Goal: Task Accomplishment & Management: Manage account settings

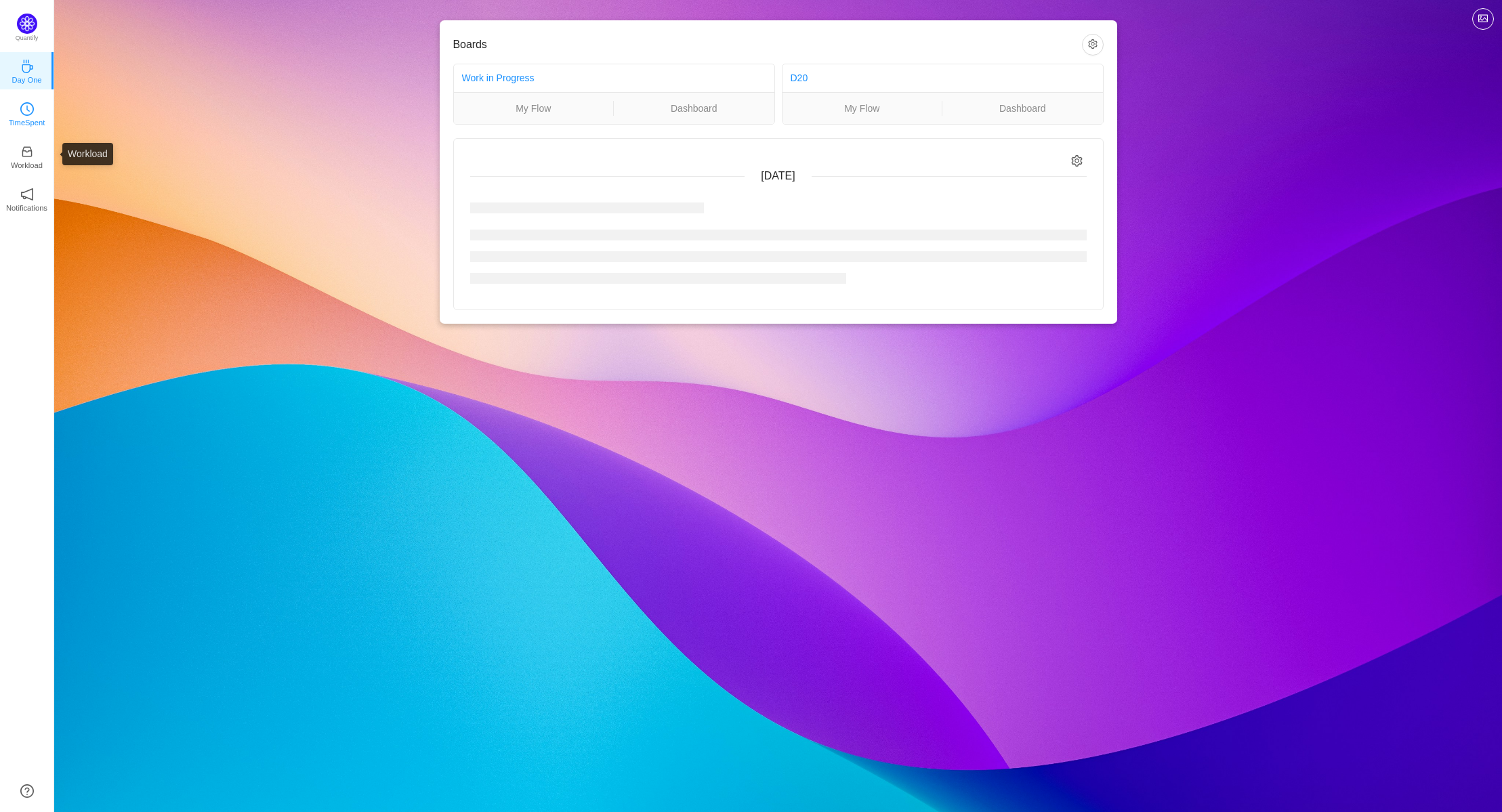
click at [33, 106] on link "TimeSpent" at bounding box center [26, 112] width 13 height 13
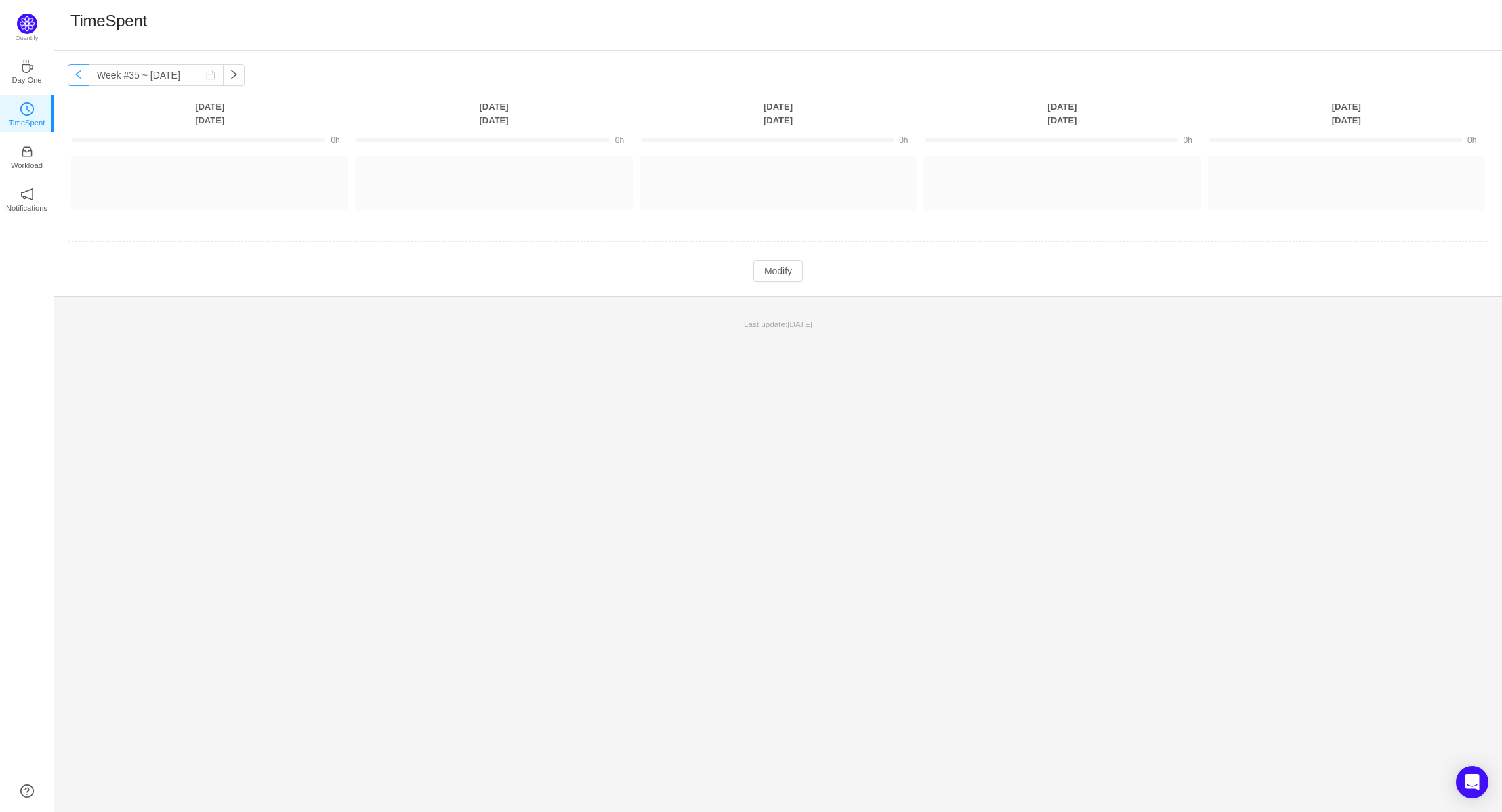
click at [80, 72] on button "button" at bounding box center [79, 75] width 22 height 22
type input "Week #34 ~ [DATE]"
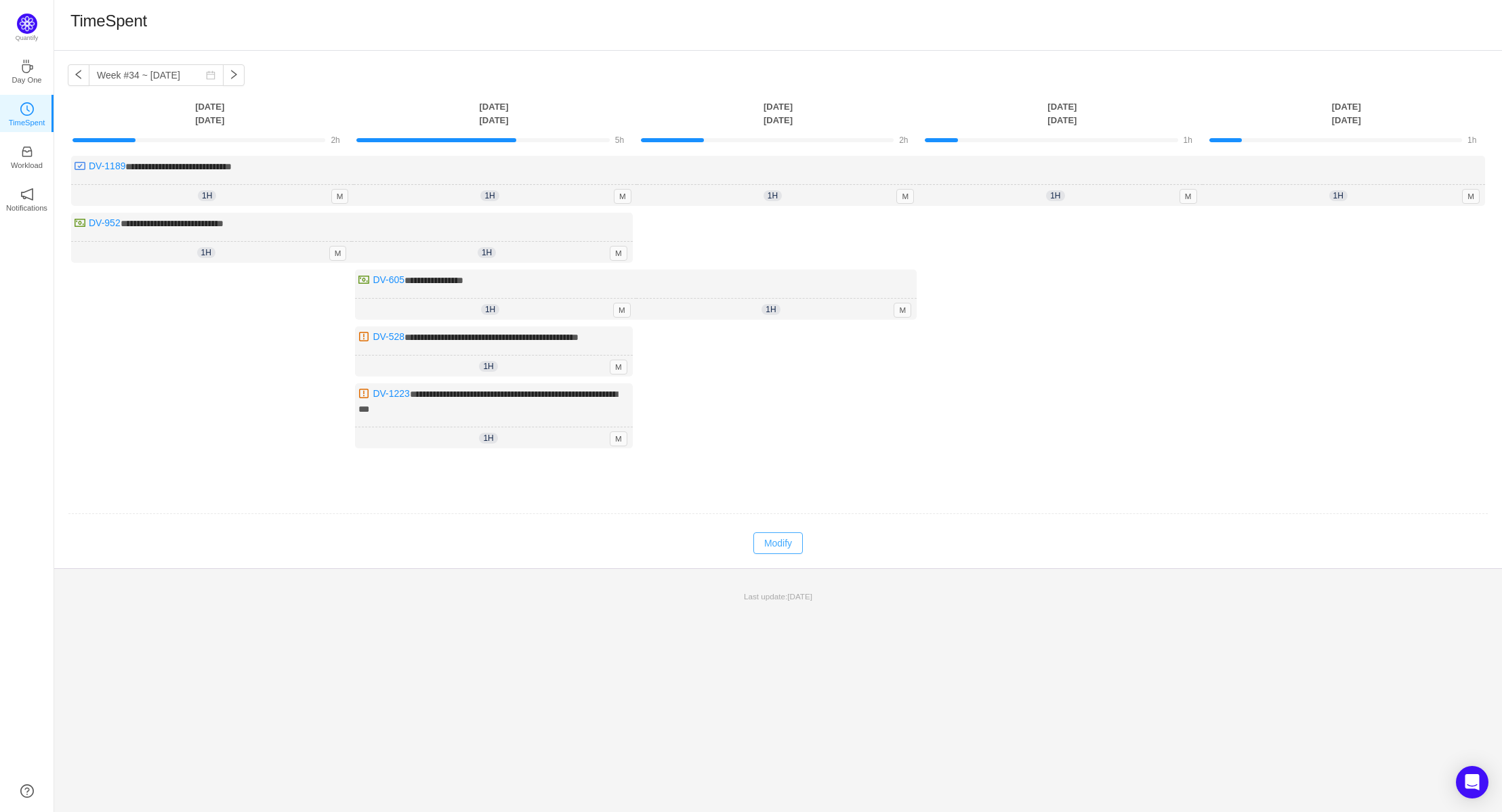
click at [776, 538] on button "Modify" at bounding box center [778, 543] width 49 height 22
click at [1053, 237] on button "Log Time" at bounding box center [1052, 233] width 75 height 22
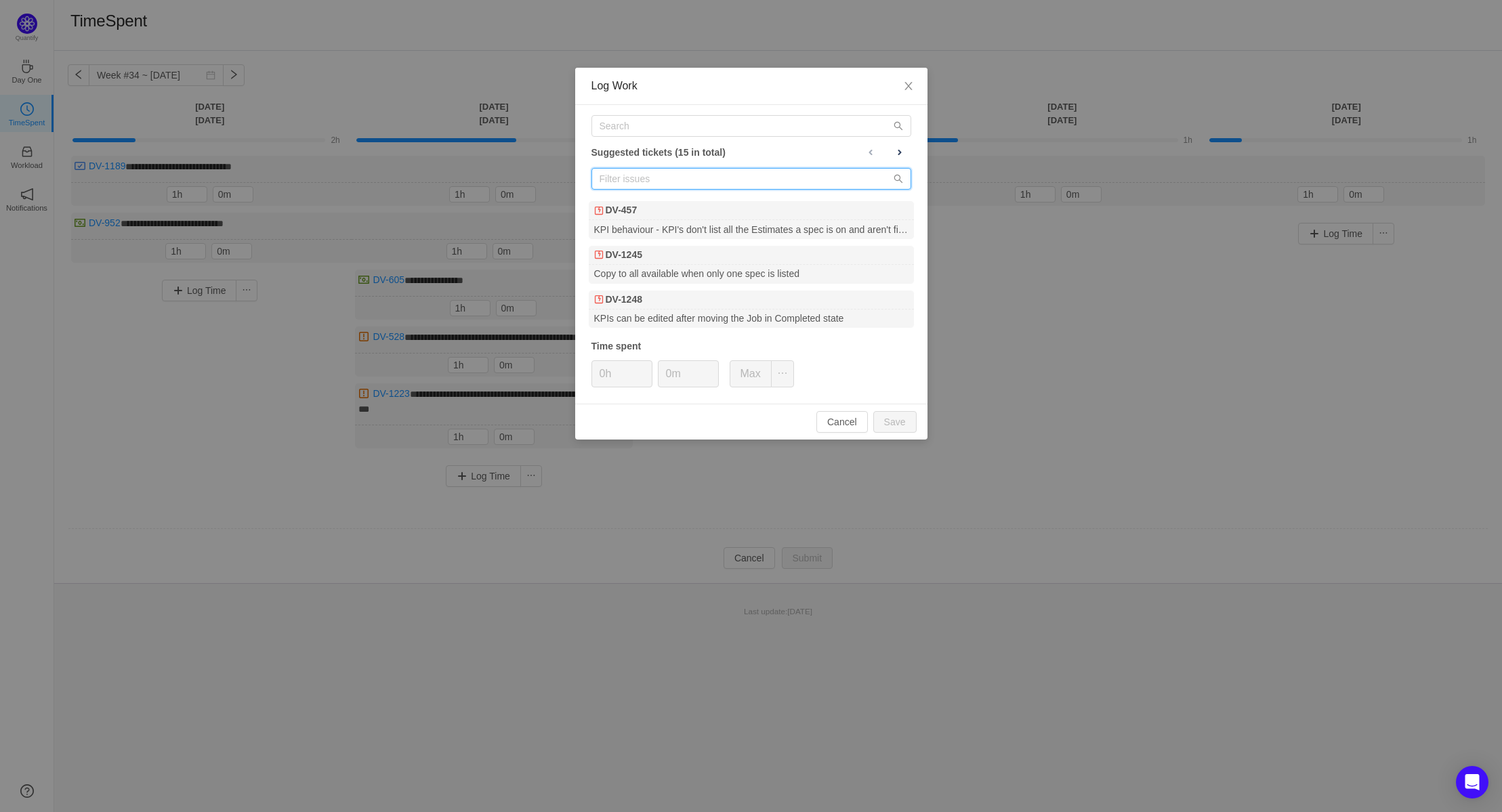
click at [682, 176] on input "text" at bounding box center [751, 178] width 320 height 22
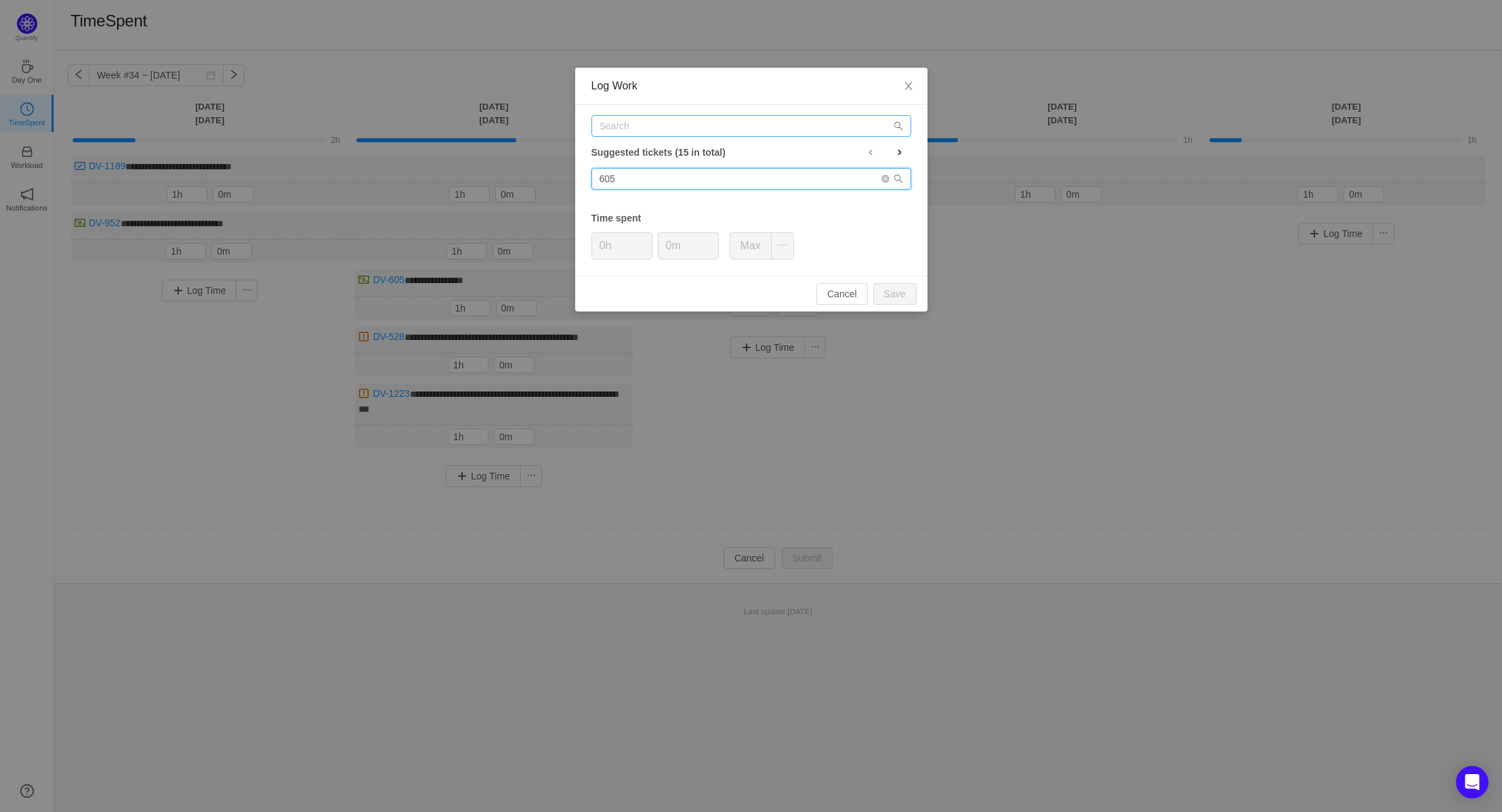
type input "605"
click at [663, 130] on input "text" at bounding box center [751, 125] width 320 height 22
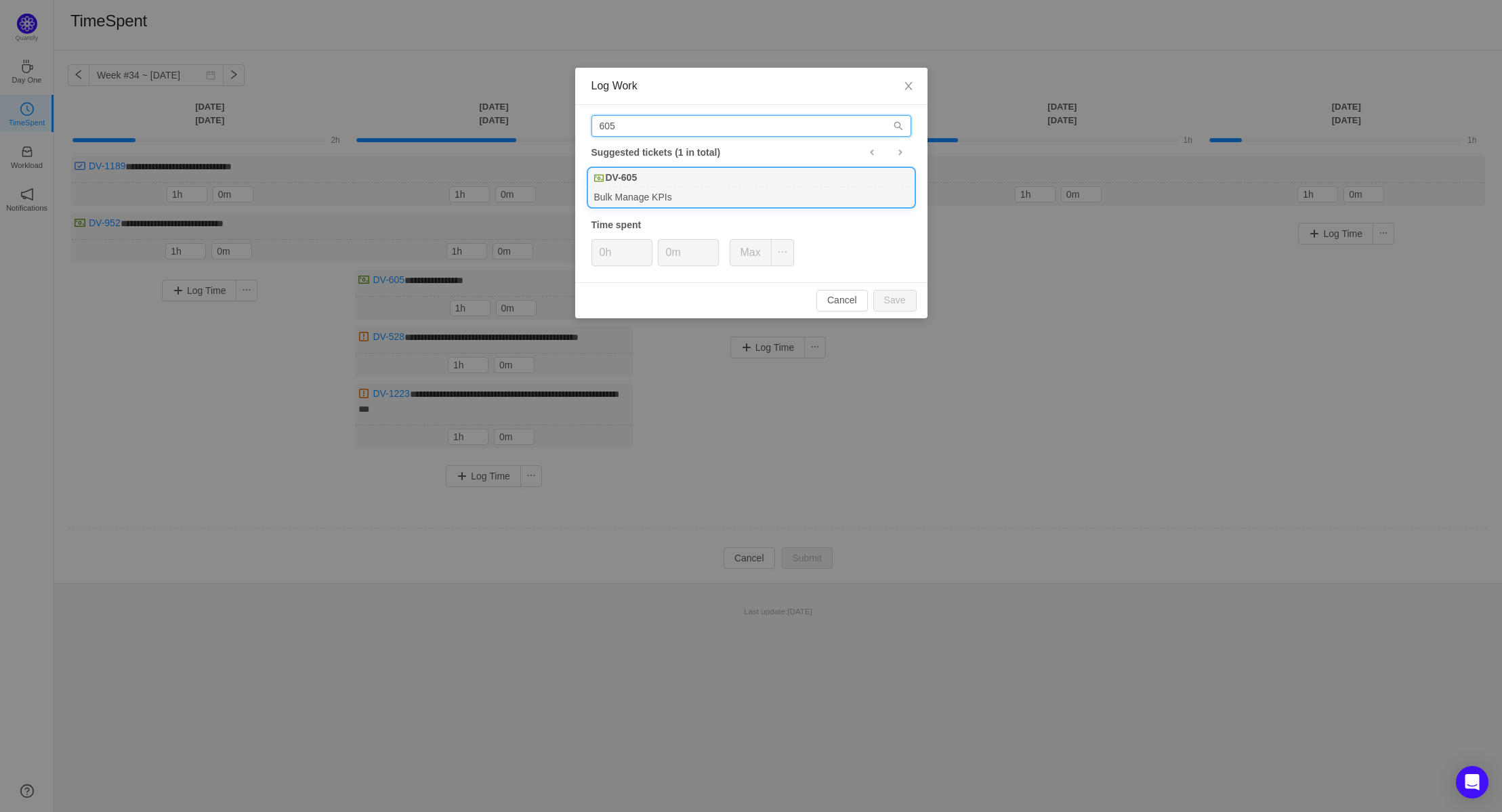
type input "605"
click at [671, 171] on div "DV-605" at bounding box center [751, 177] width 325 height 19
click at [908, 297] on button "Save" at bounding box center [894, 300] width 43 height 22
type input "0h"
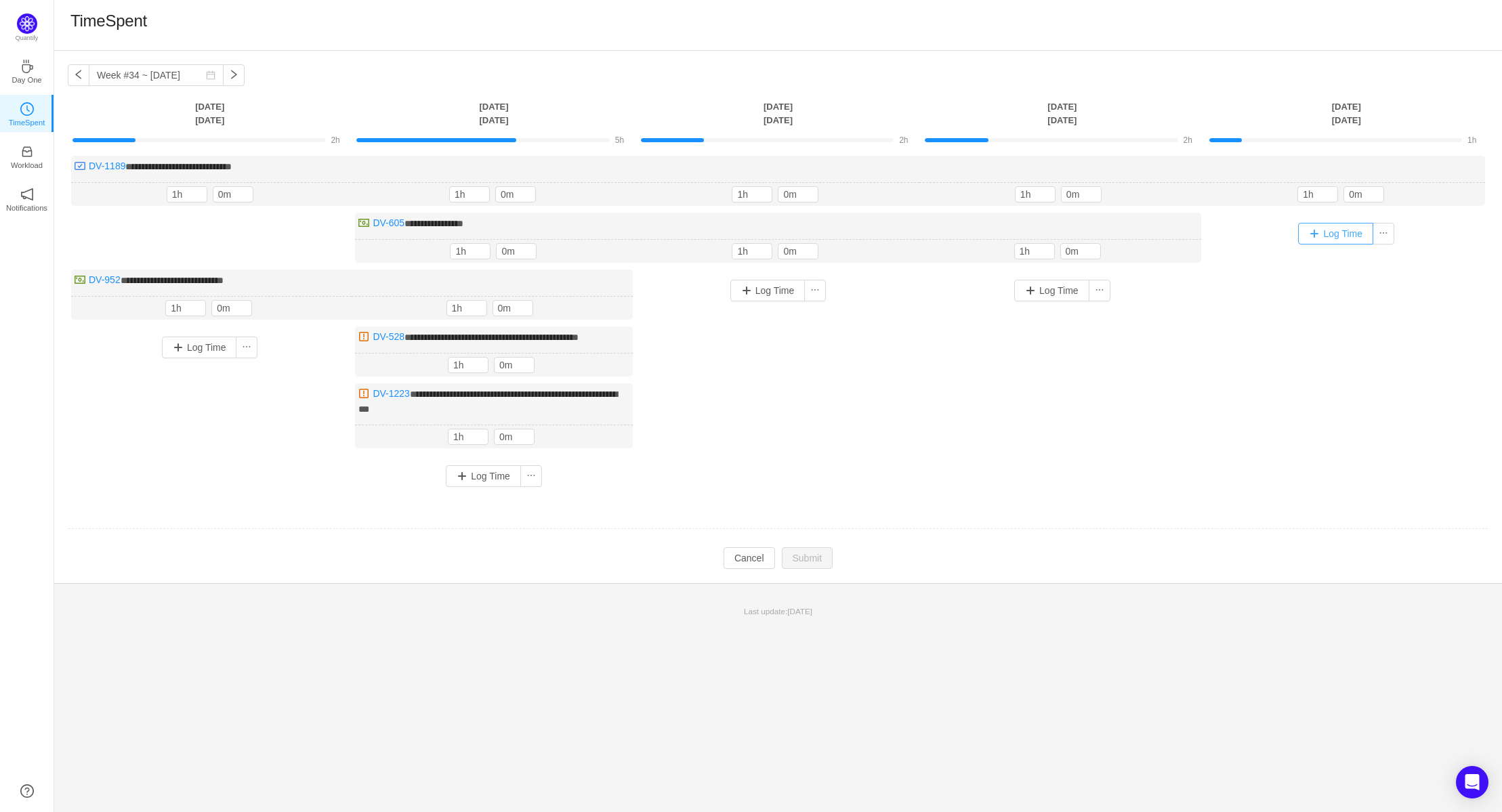
click at [1310, 235] on button "Log Time" at bounding box center [1335, 233] width 75 height 22
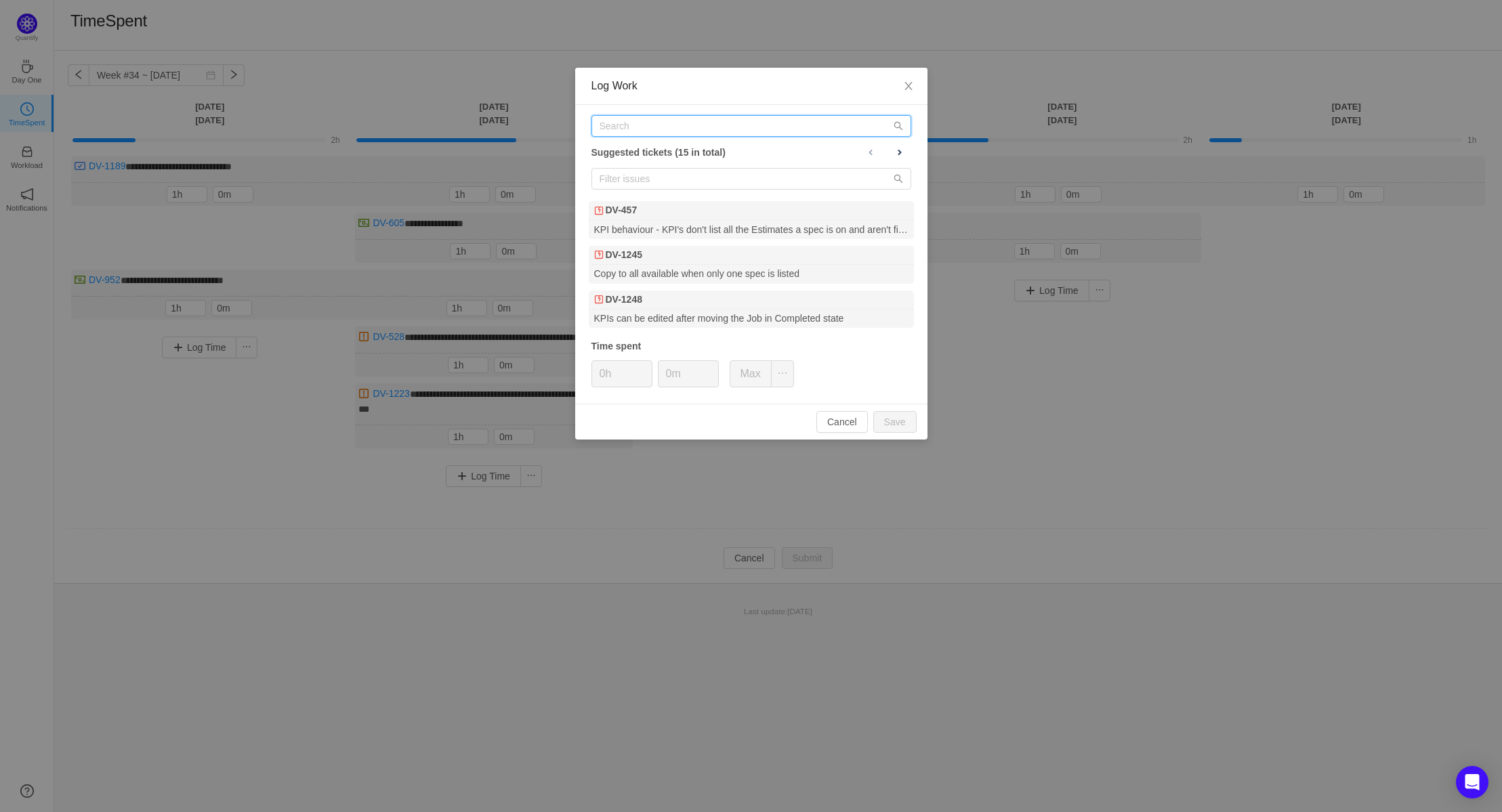
click at [655, 125] on input "text" at bounding box center [751, 125] width 320 height 22
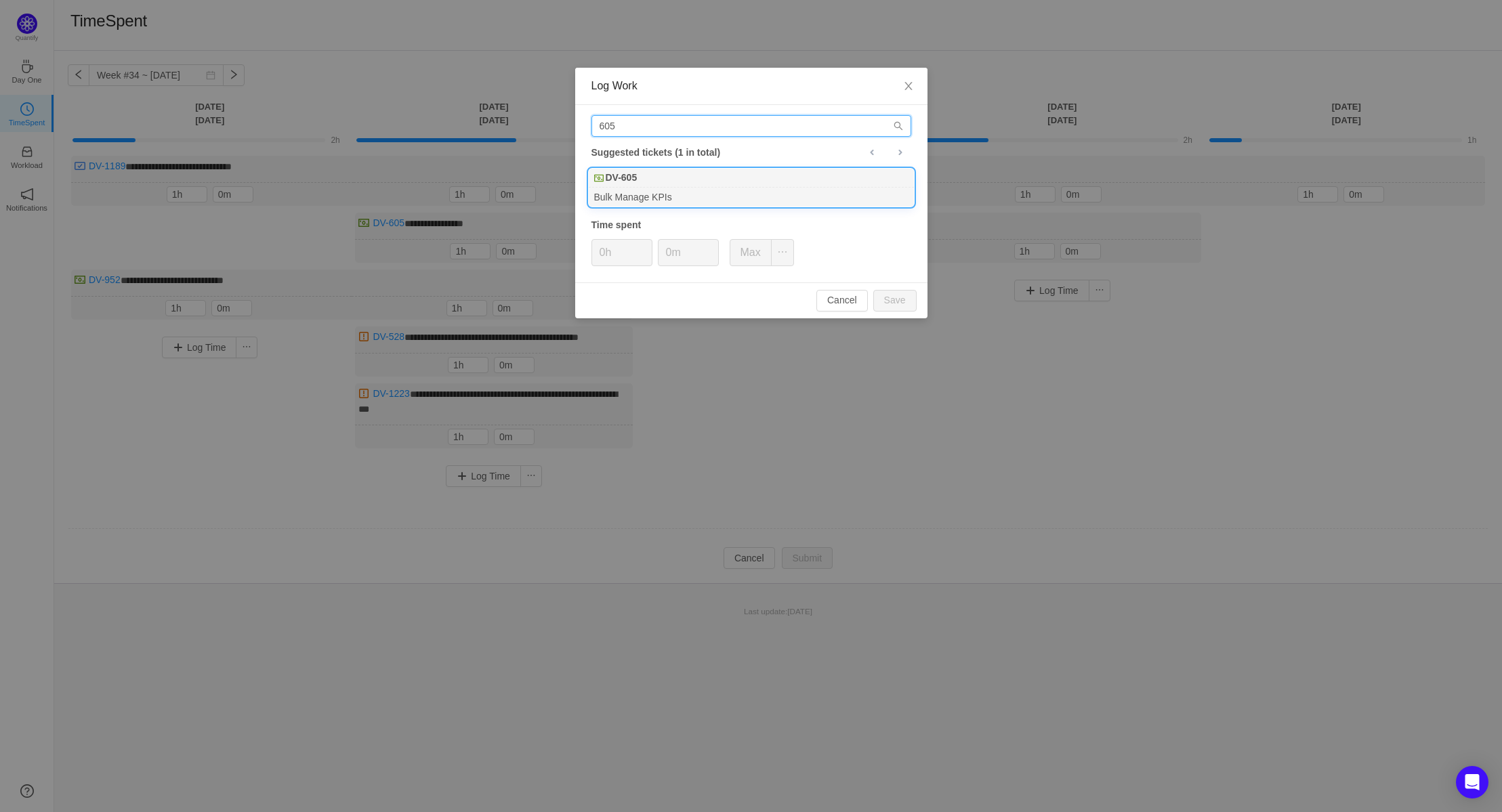
type input "605"
click at [682, 182] on div "DV-605" at bounding box center [751, 177] width 325 height 19
click at [900, 305] on button "Save" at bounding box center [894, 300] width 43 height 22
type input "0h"
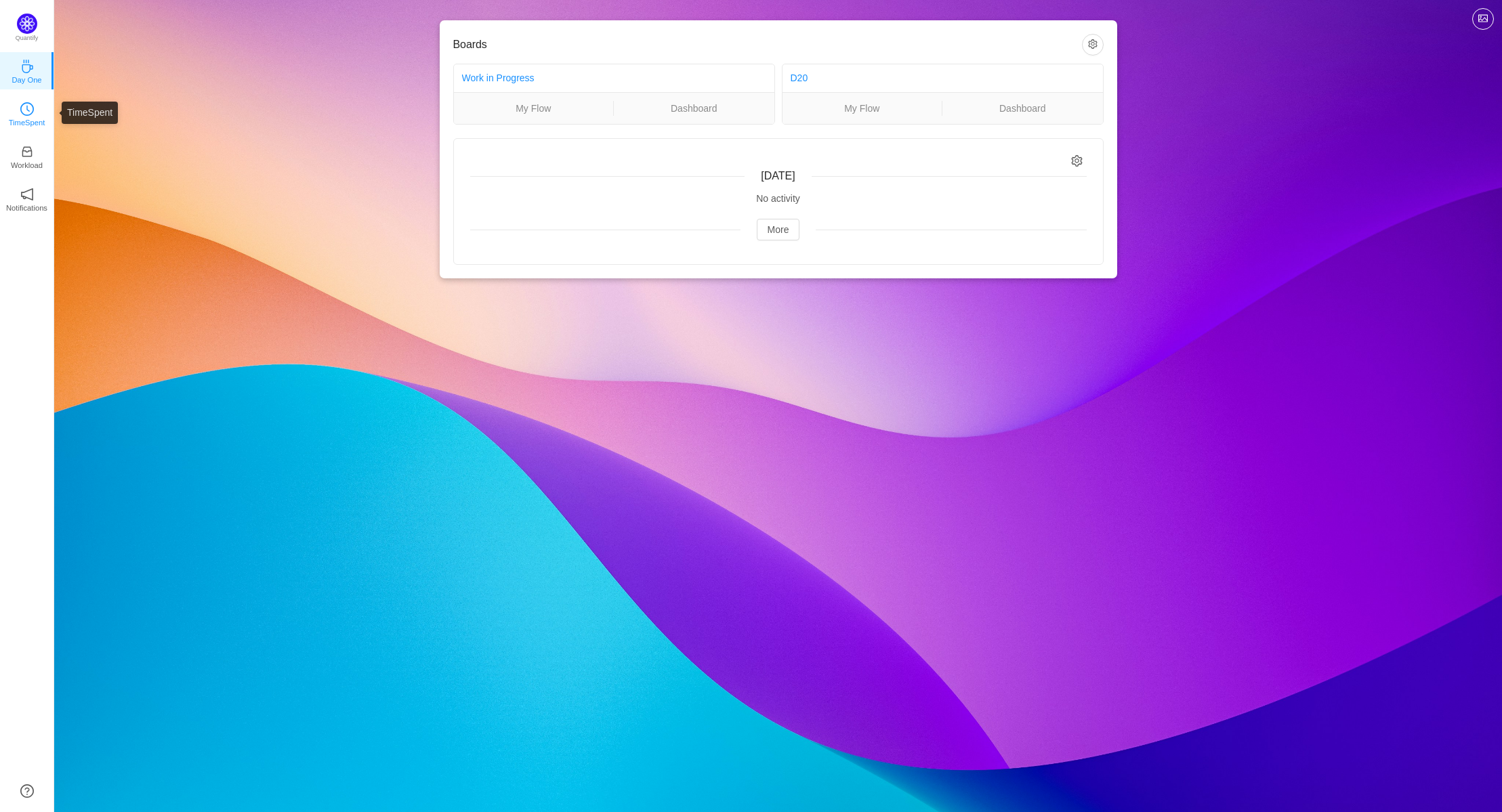
click at [31, 114] on icon "icon: clock-circle" at bounding box center [26, 109] width 13 height 13
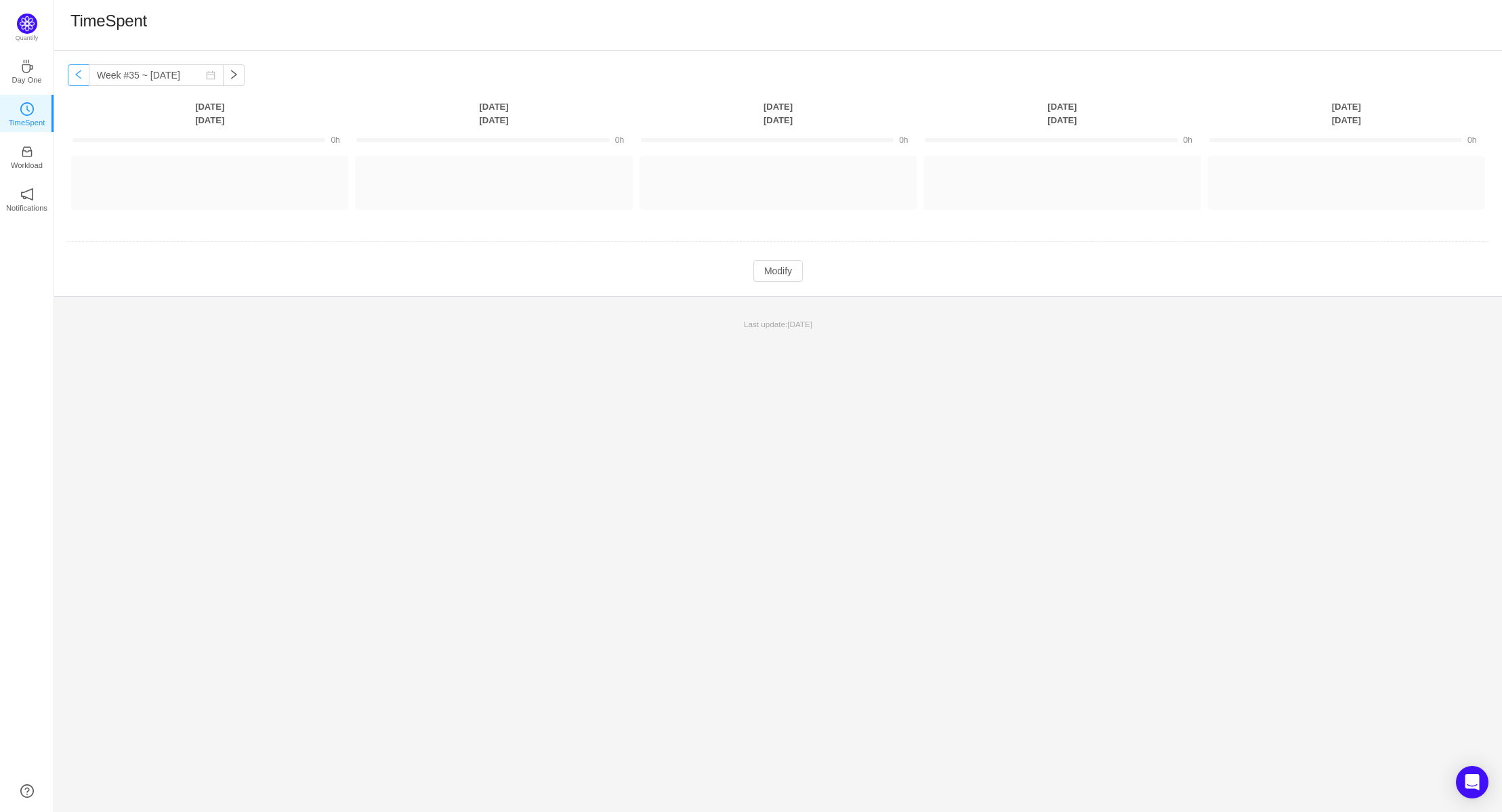
click at [84, 77] on button "button" at bounding box center [79, 75] width 22 height 22
type input "Week #34 ~ [DATE]"
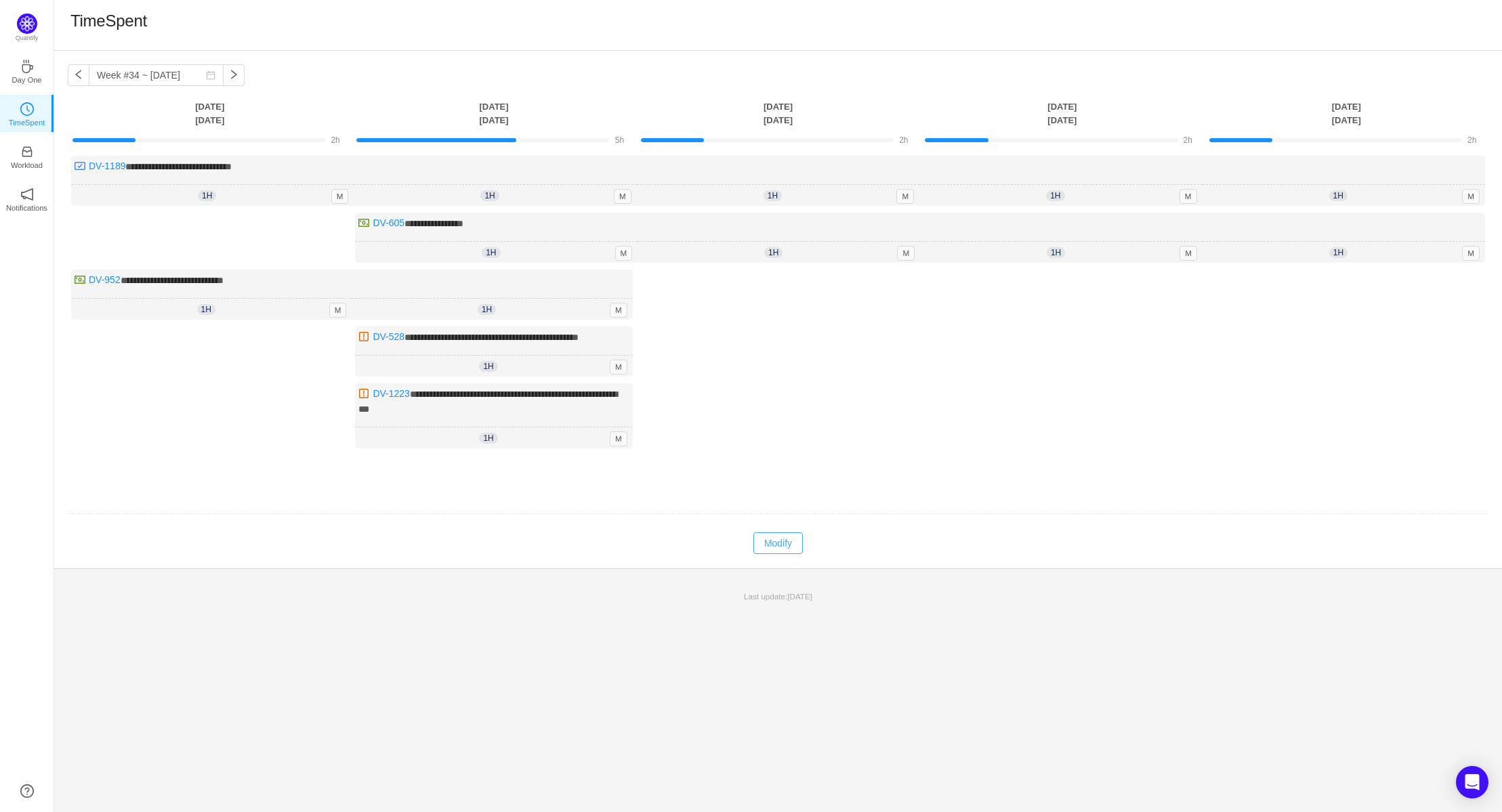
click at [790, 543] on button "Modify" at bounding box center [778, 543] width 49 height 22
type input "2h"
click at [479, 188] on span "Increase Value" at bounding box center [482, 192] width 14 height 9
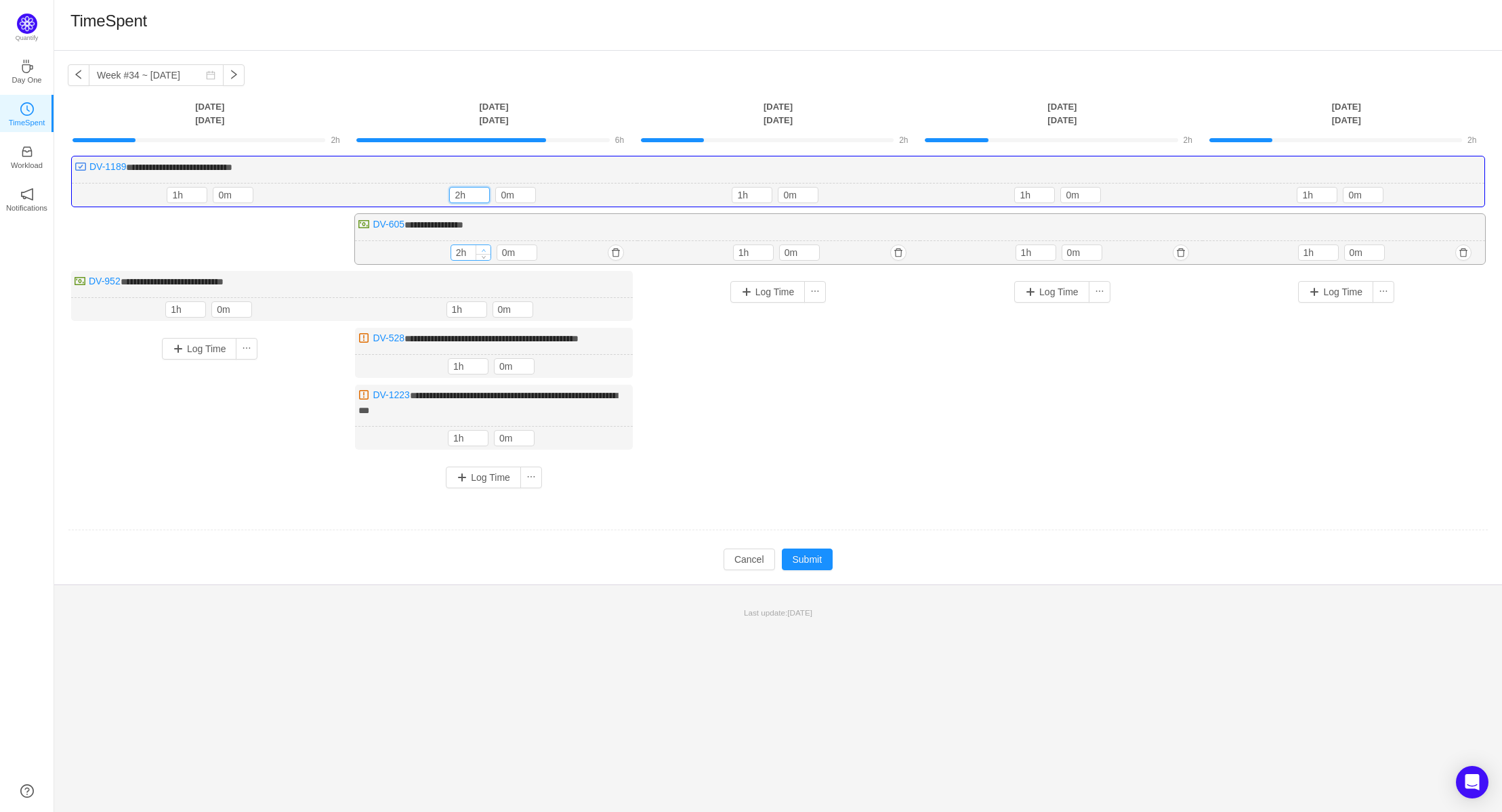
click at [483, 248] on icon "icon: up" at bounding box center [483, 250] width 4 height 4
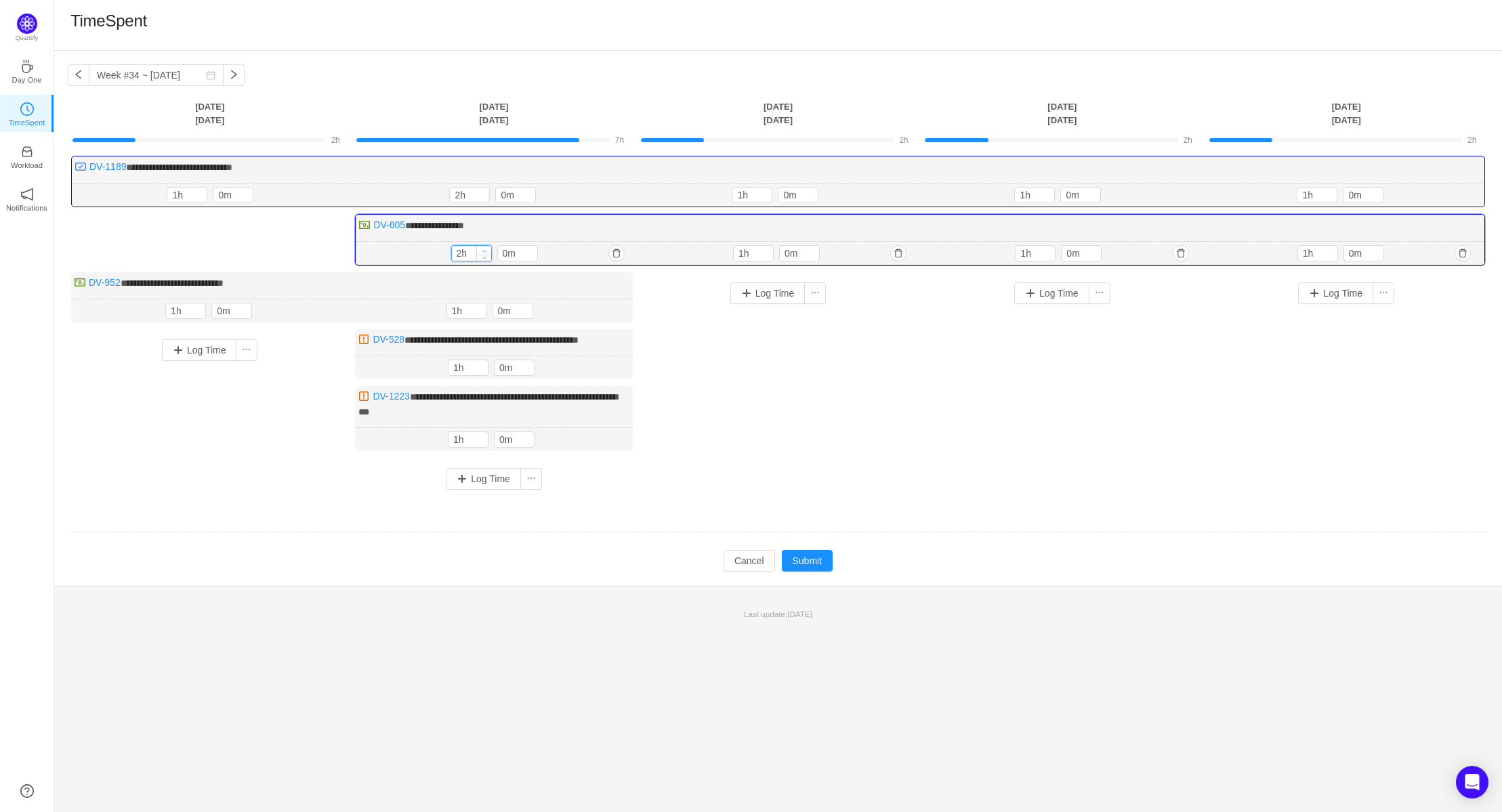
type input "3h"
click at [483, 249] on icon "icon: up" at bounding box center [483, 251] width 4 height 4
click at [808, 553] on button "Submit" at bounding box center [807, 560] width 51 height 22
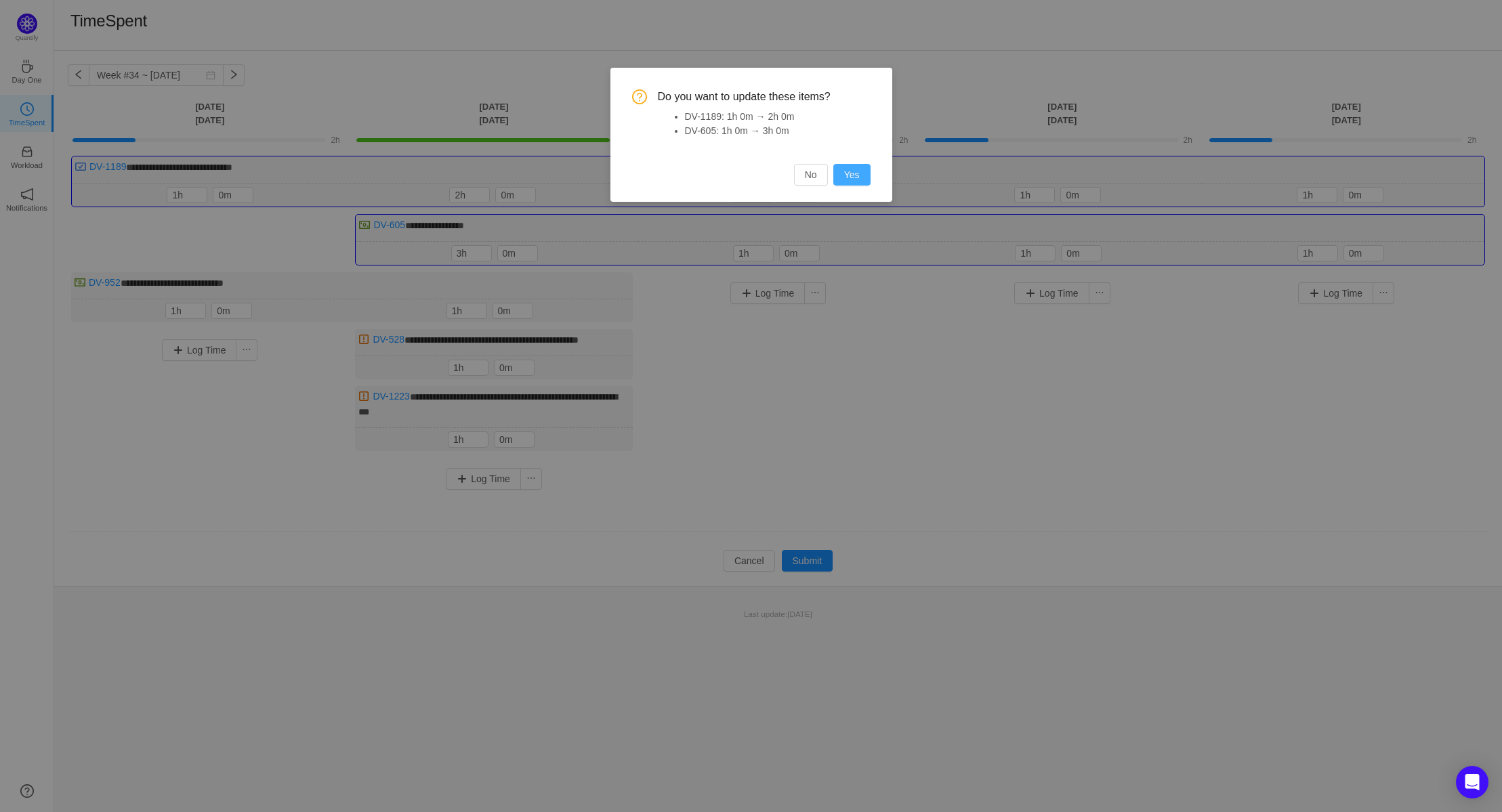
click at [840, 164] on button "Yes" at bounding box center [852, 175] width 37 height 22
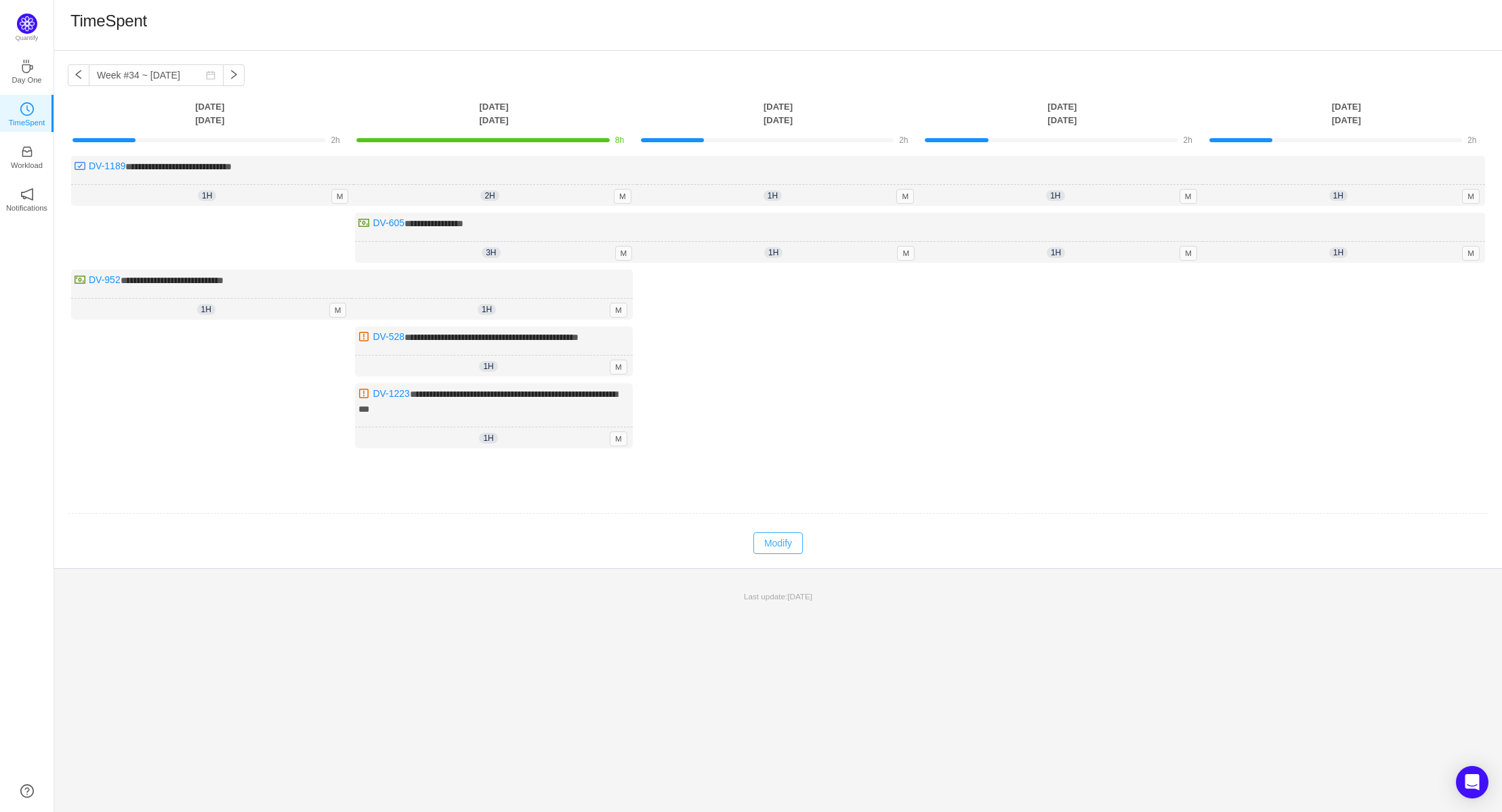
click at [774, 544] on button "Modify" at bounding box center [778, 543] width 49 height 22
click at [185, 195] on input "1h" at bounding box center [187, 194] width 39 height 15
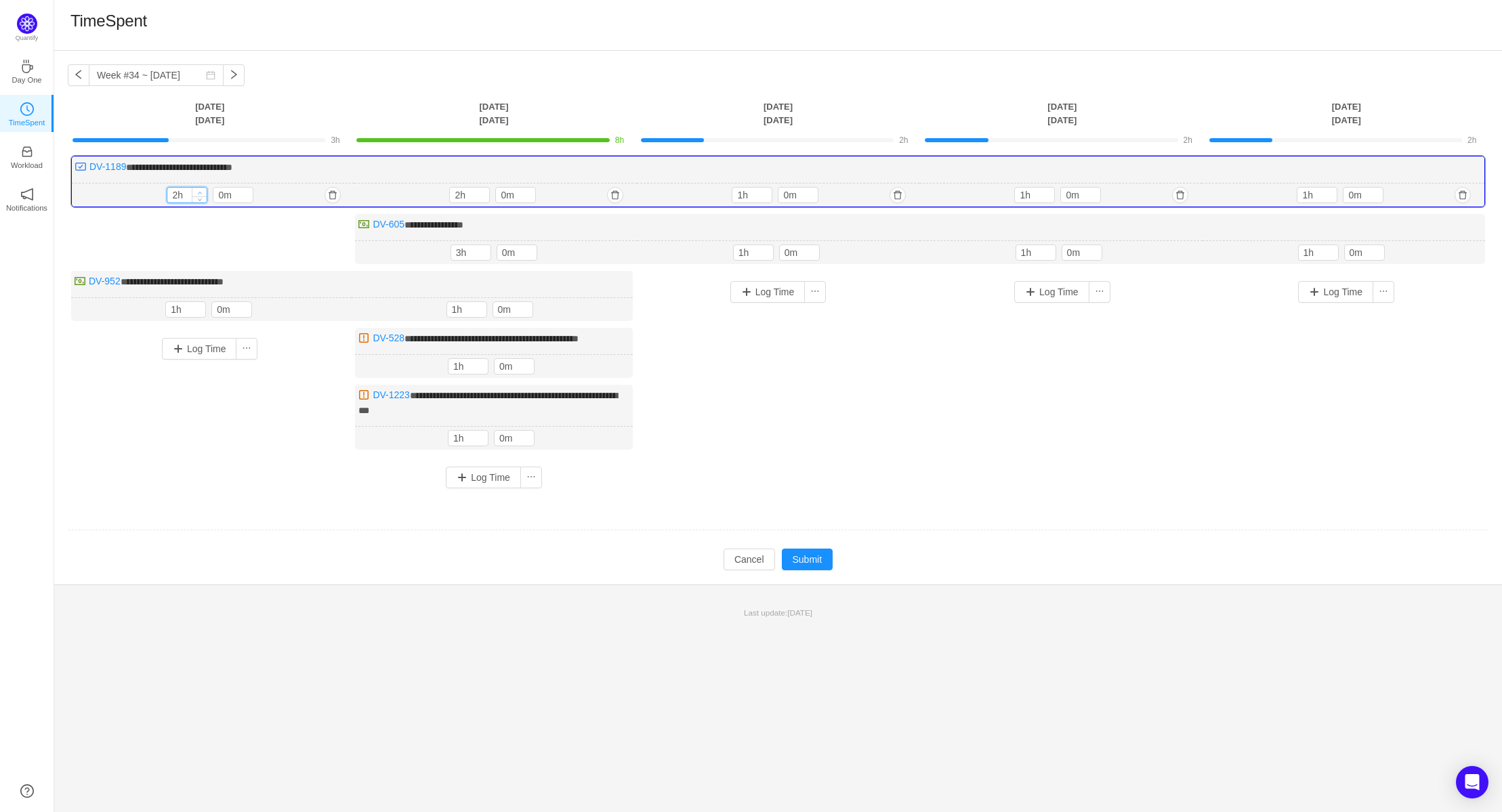
click at [206, 188] on span "Increase Value" at bounding box center [200, 192] width 14 height 9
click at [202, 191] on icon "icon: up" at bounding box center [200, 192] width 4 height 4
type input "4h"
click at [202, 191] on icon "icon: up" at bounding box center [200, 192] width 4 height 4
click at [199, 304] on icon "icon: up" at bounding box center [198, 306] width 4 height 4
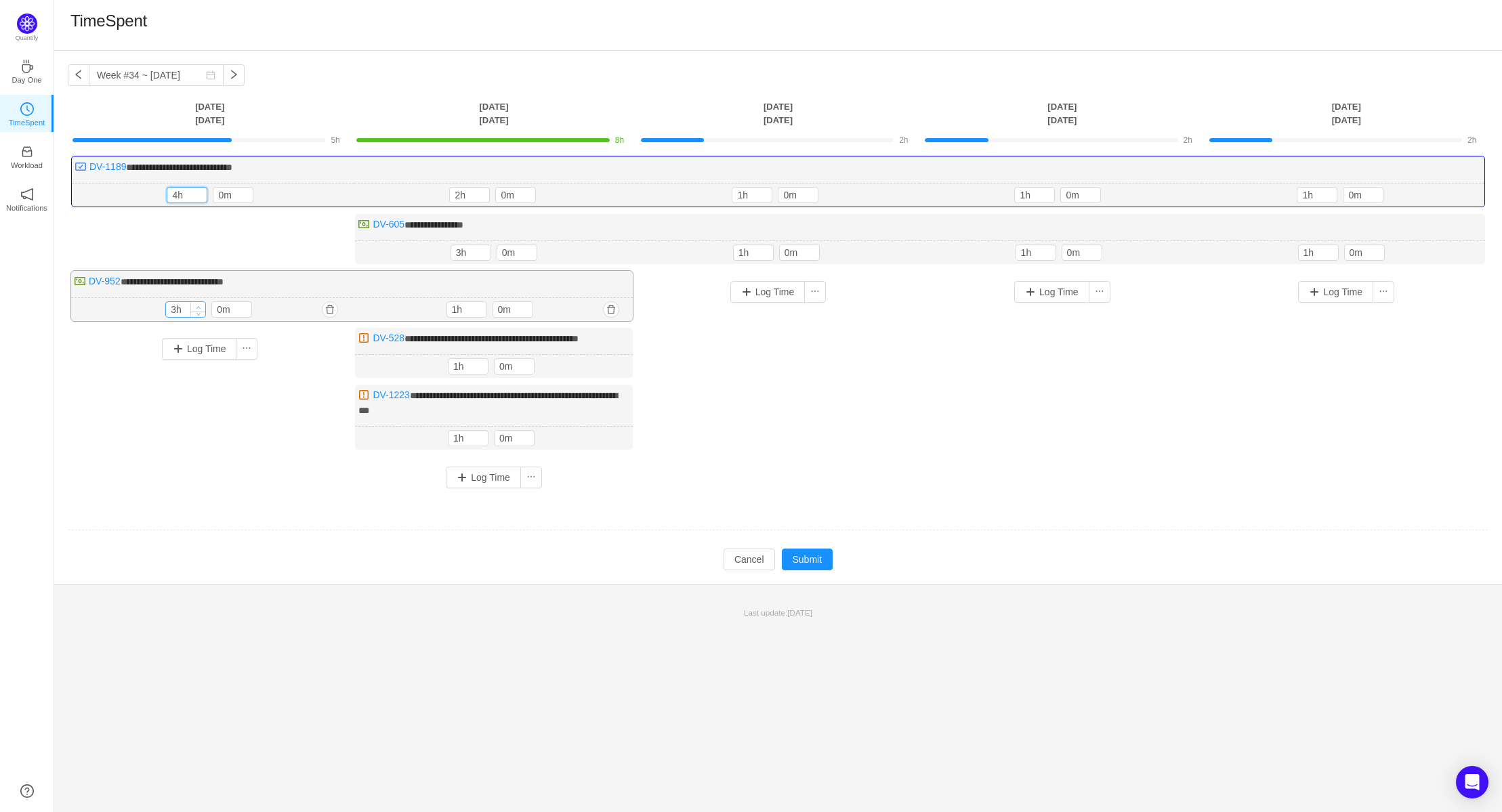
click at [199, 304] on icon "icon: up" at bounding box center [198, 306] width 4 height 4
type input "4h"
click at [198, 305] on icon "icon: up" at bounding box center [198, 307] width 4 height 4
click at [788, 553] on button "Submit" at bounding box center [807, 560] width 51 height 22
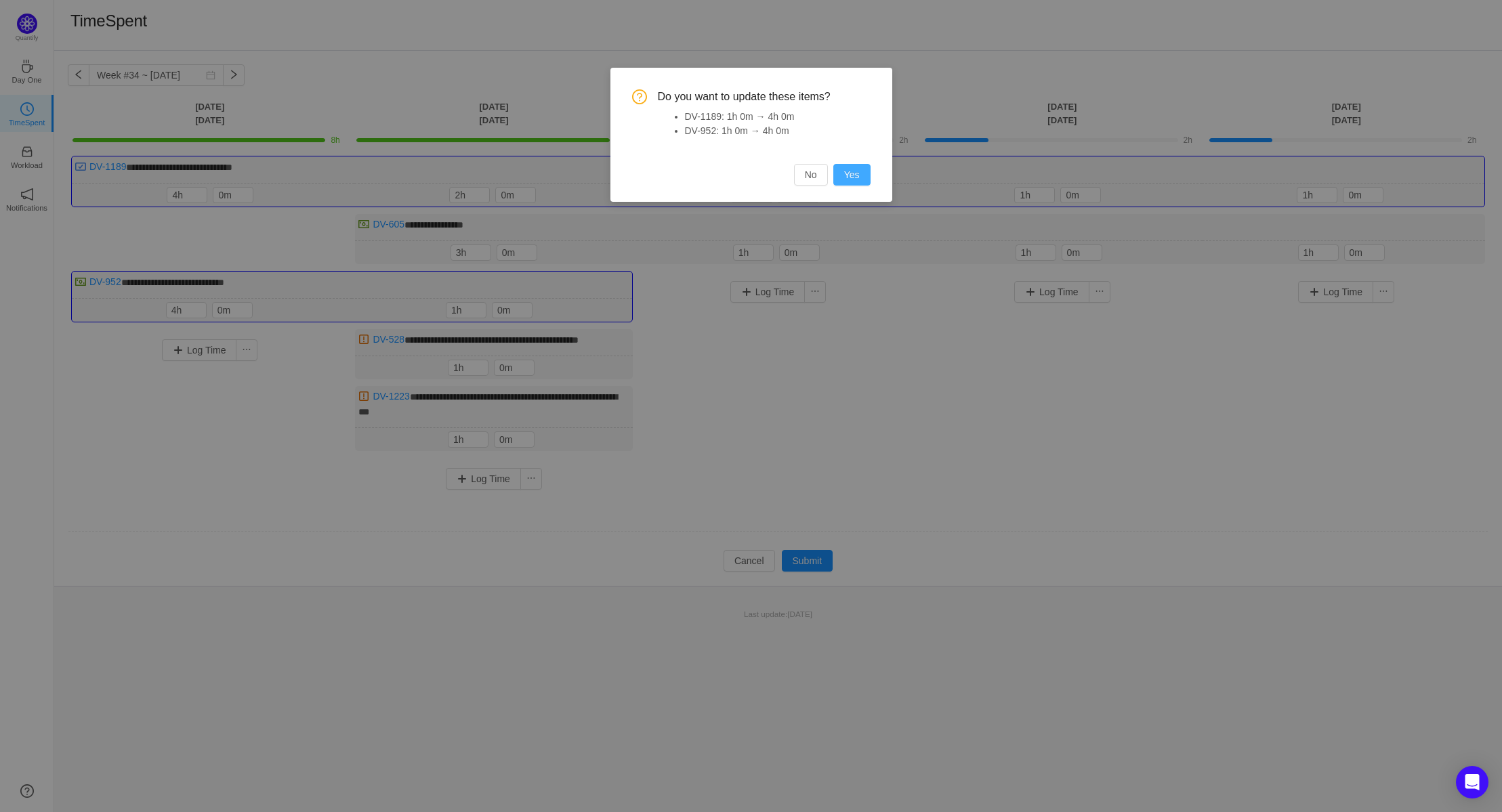
click at [851, 179] on button "Yes" at bounding box center [852, 175] width 37 height 22
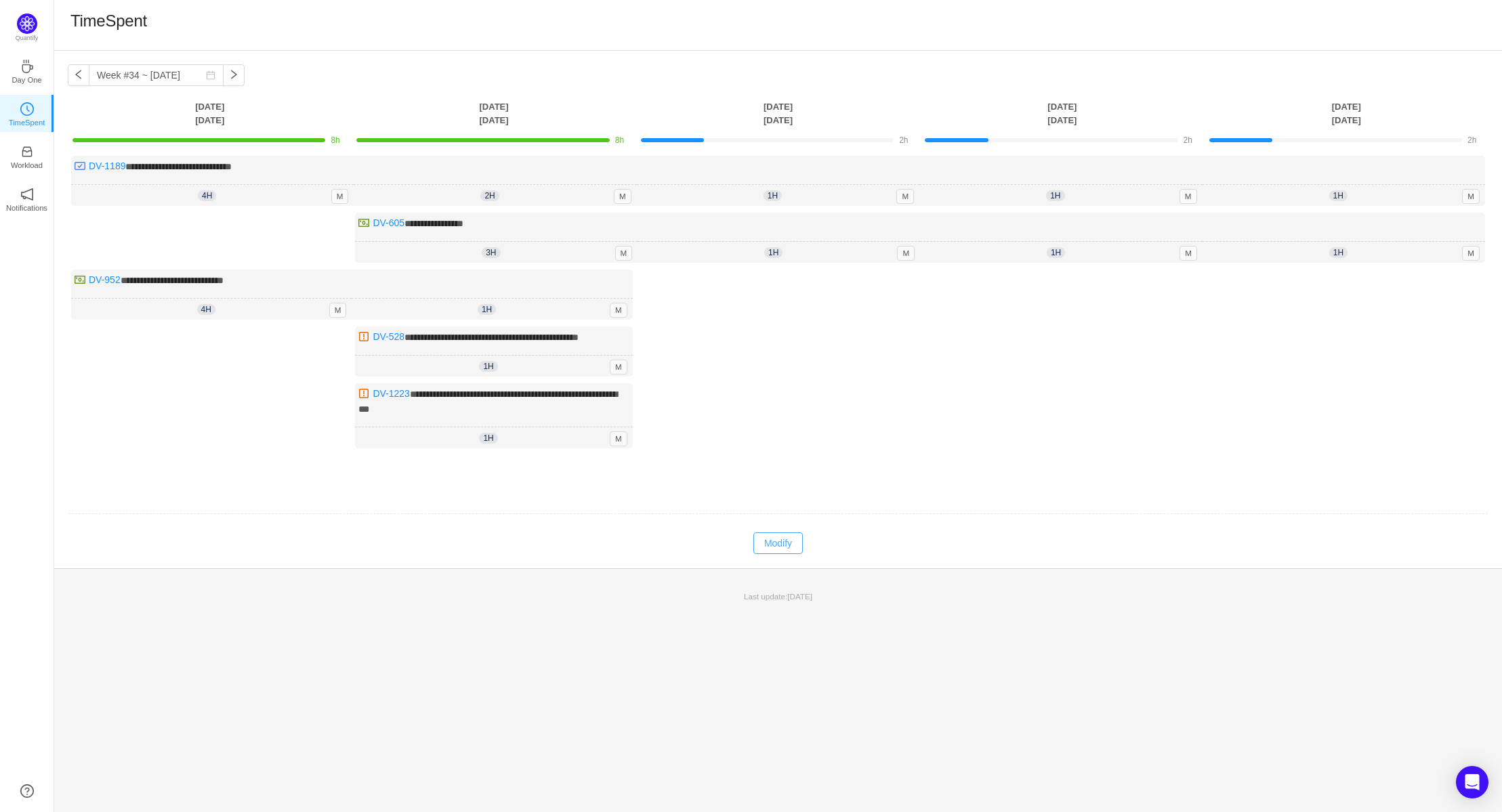
click at [785, 535] on button "Modify" at bounding box center [778, 543] width 49 height 22
click at [764, 190] on icon "icon: up" at bounding box center [765, 192] width 4 height 4
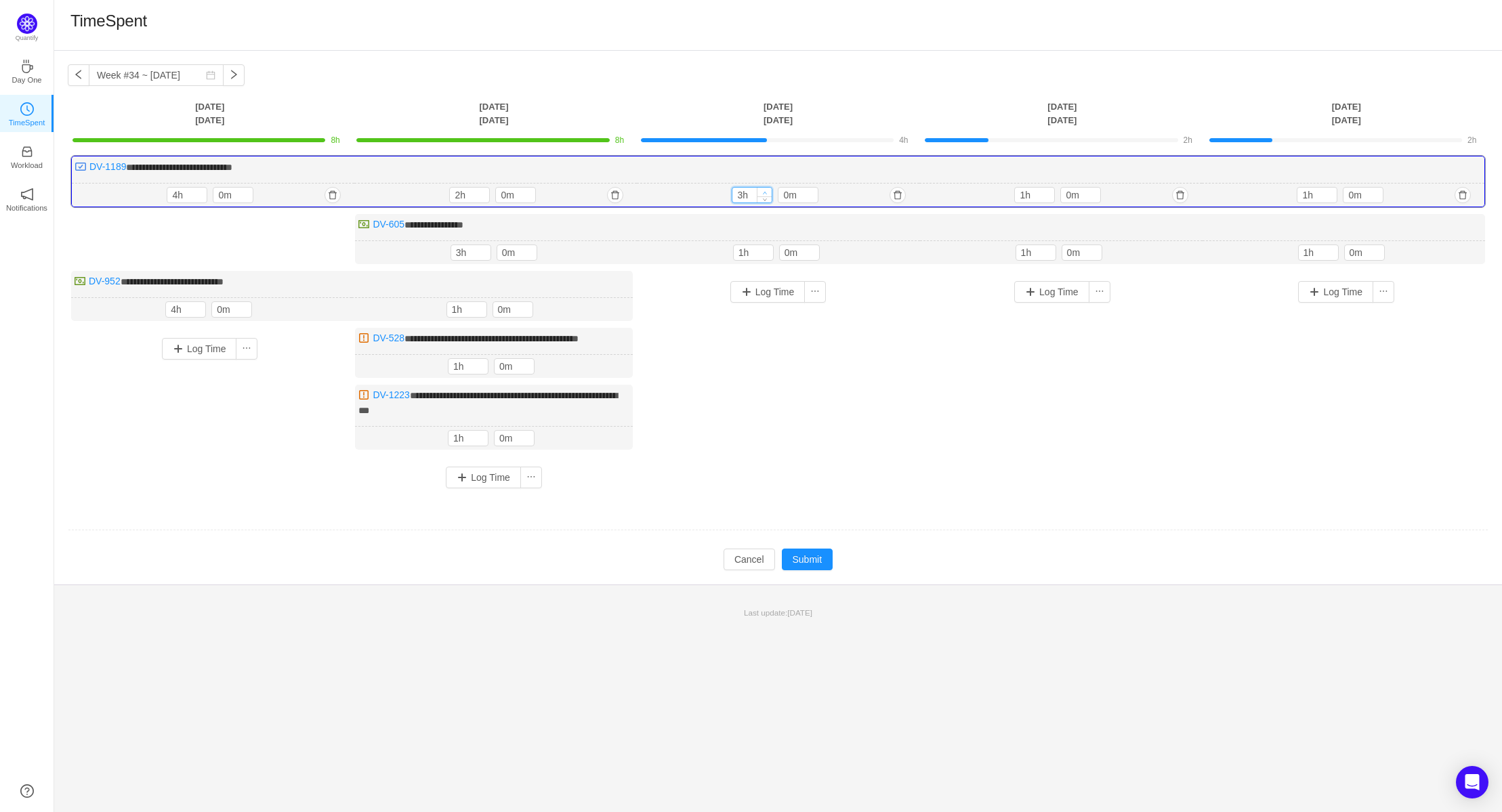
click at [764, 191] on icon "icon: up" at bounding box center [765, 192] width 4 height 4
type input "4h"
click at [764, 199] on span "Decrease Value" at bounding box center [765, 198] width 14 height 9
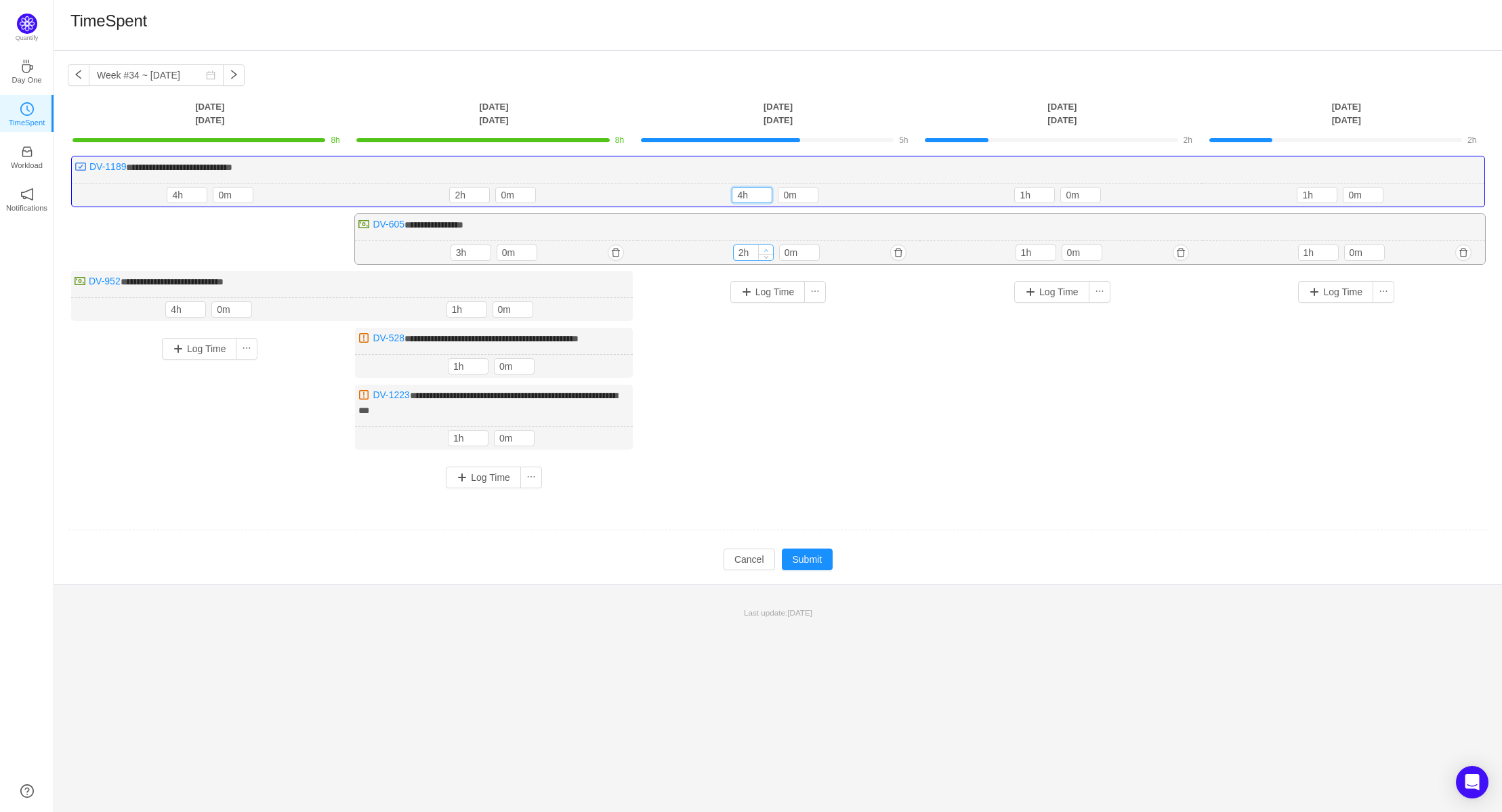
click at [768, 248] on icon "icon: up" at bounding box center [766, 250] width 4 height 4
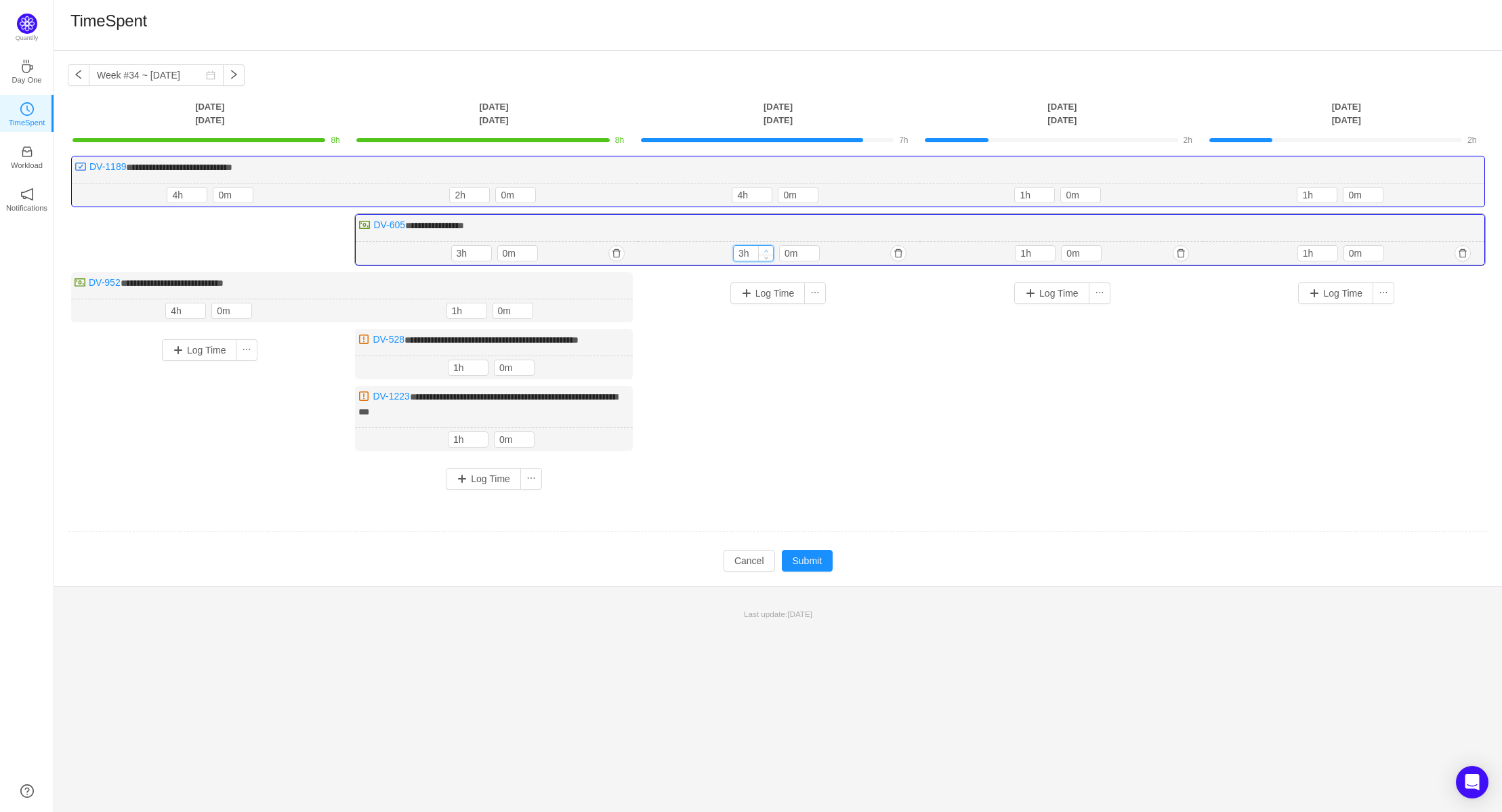
click at [768, 249] on icon "icon: up" at bounding box center [766, 251] width 4 height 4
type input "4h"
click at [768, 249] on icon "icon: up" at bounding box center [766, 251] width 4 height 4
click at [1047, 191] on icon "icon: up" at bounding box center [1047, 192] width 4 height 4
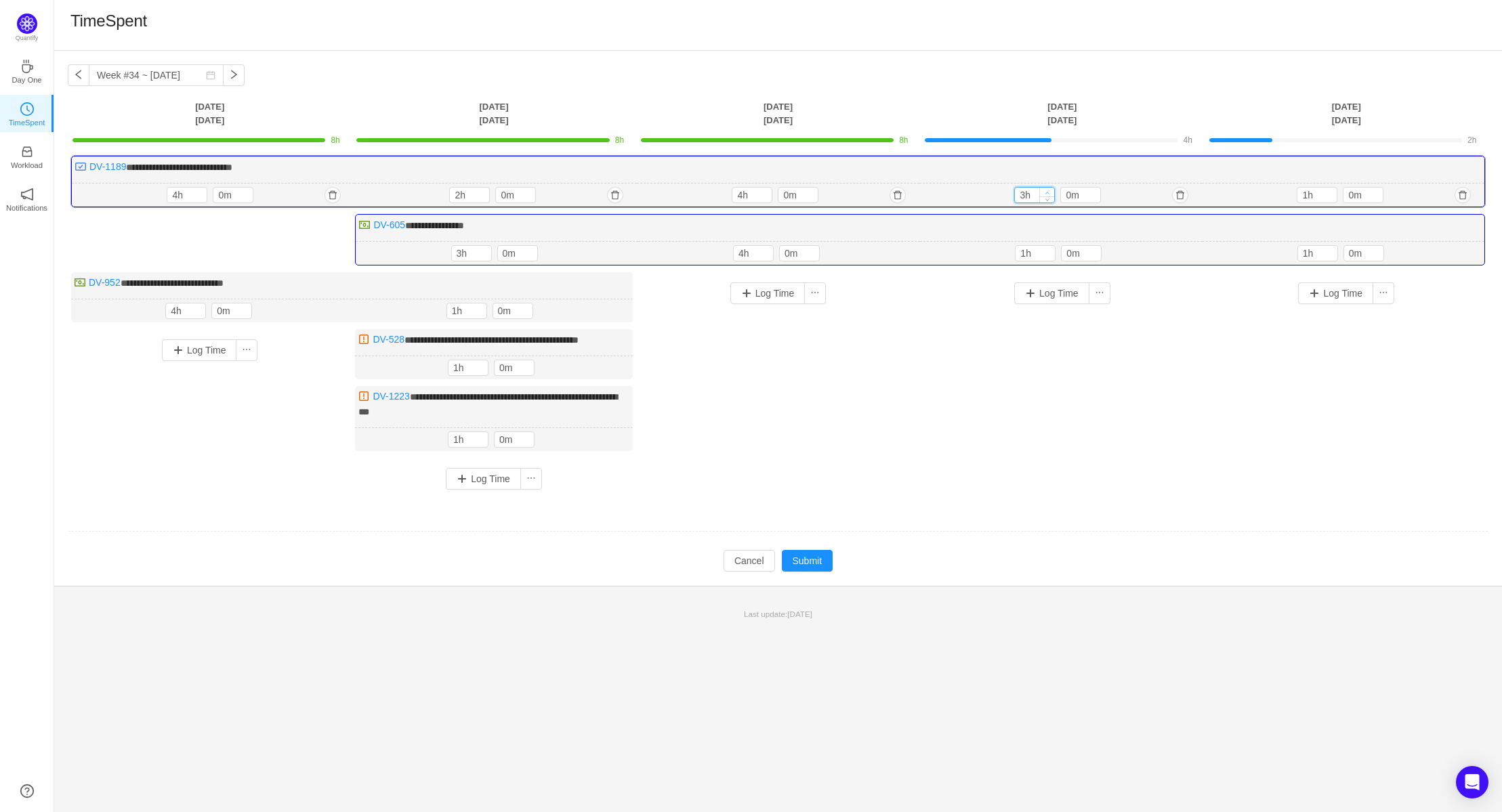
type input "4h"
click at [1047, 191] on icon "icon: up" at bounding box center [1047, 192] width 4 height 4
click at [1048, 249] on icon "icon: up" at bounding box center [1048, 251] width 4 height 4
click at [1048, 250] on icon "icon: up" at bounding box center [1048, 251] width 4 height 3
type input "4h"
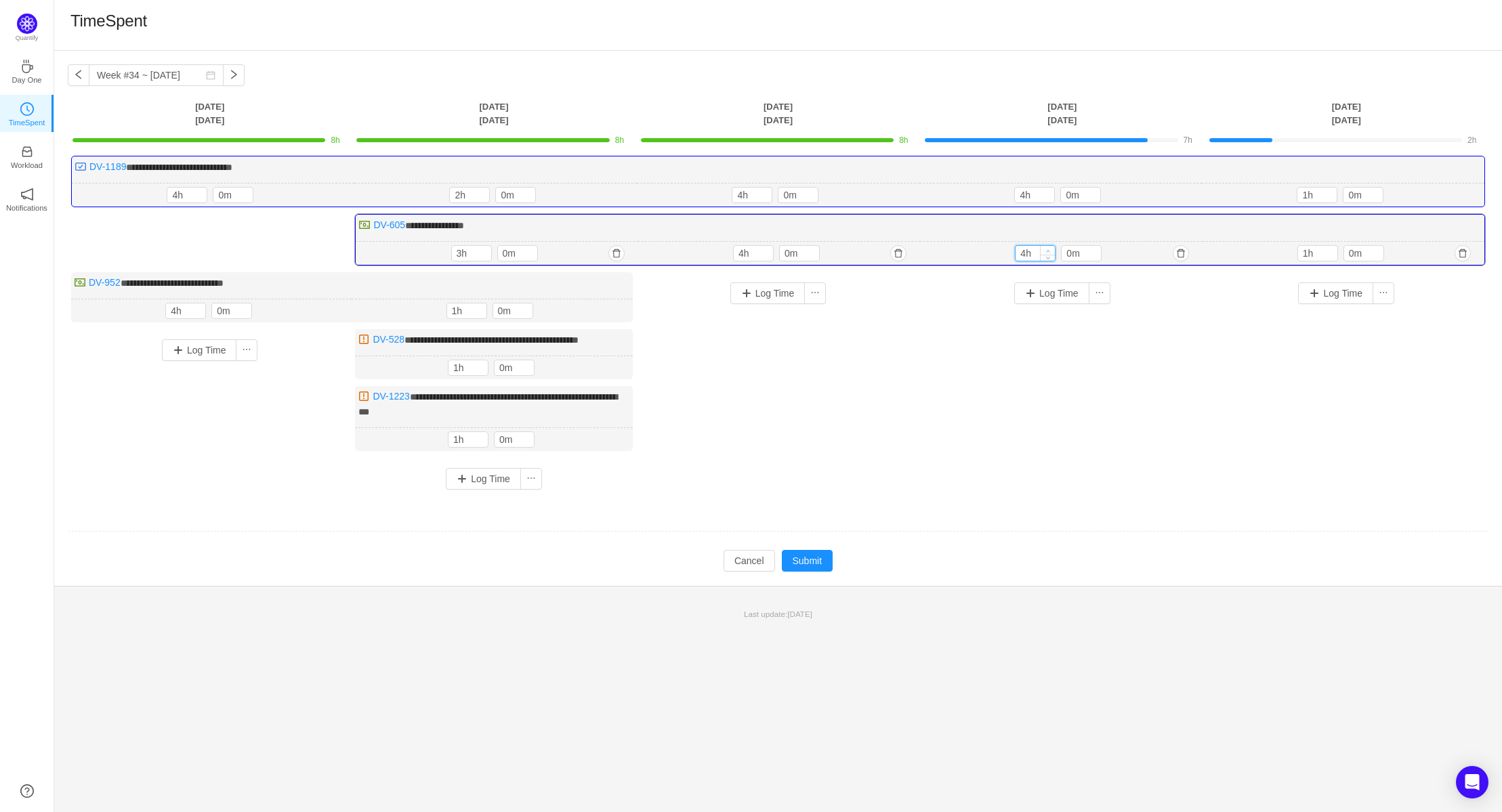
click at [1048, 249] on icon "icon: up" at bounding box center [1048, 251] width 4 height 4
click at [1332, 191] on icon "icon: up" at bounding box center [1330, 192] width 4 height 4
type input "4h"
click at [1332, 191] on icon "icon: up" at bounding box center [1330, 192] width 4 height 4
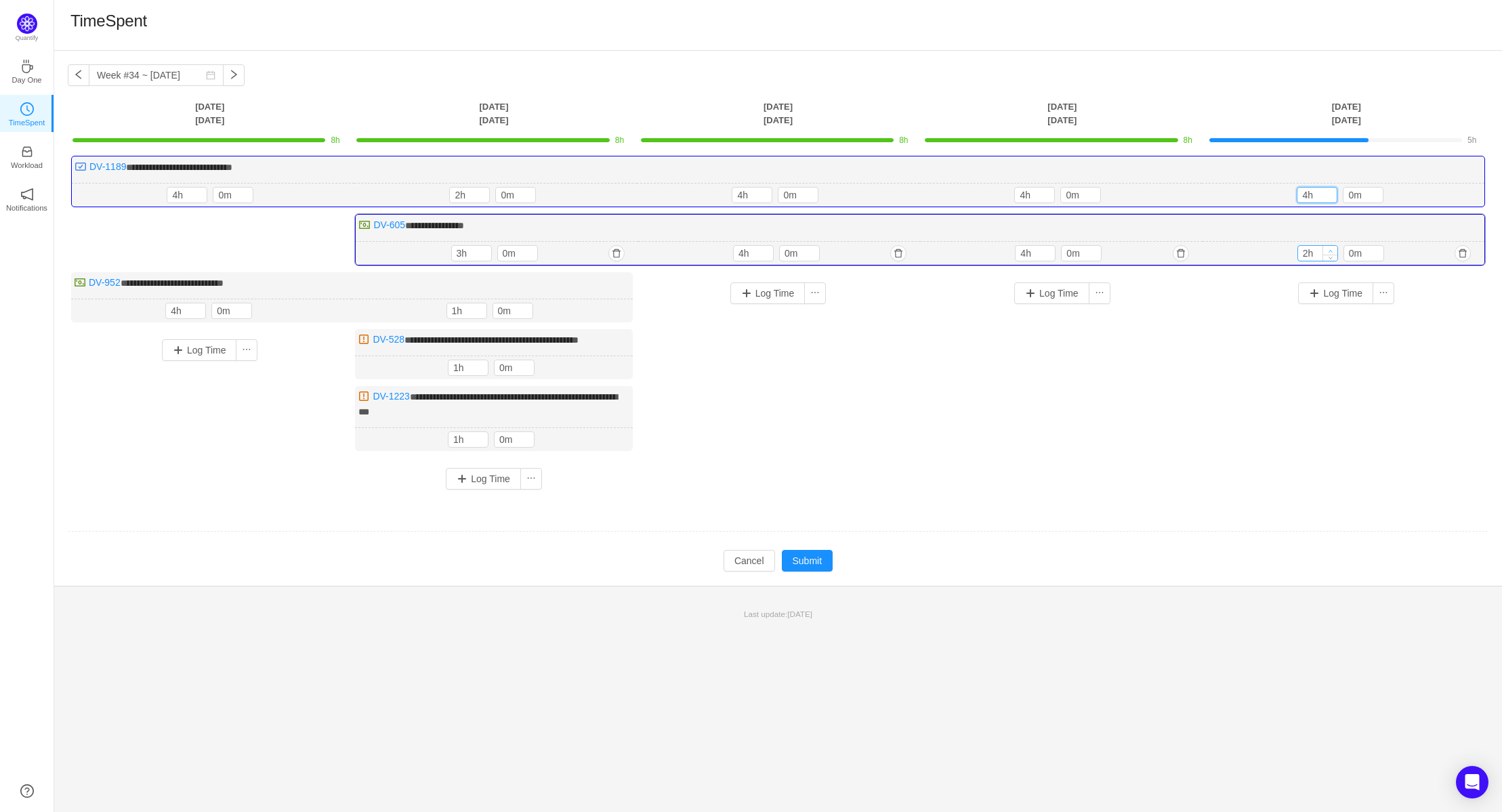
click at [1332, 249] on icon "icon: up" at bounding box center [1330, 251] width 4 height 4
type input "4h"
click at [1332, 249] on icon "icon: up" at bounding box center [1330, 251] width 4 height 4
click at [820, 561] on button "Submit" at bounding box center [807, 560] width 51 height 22
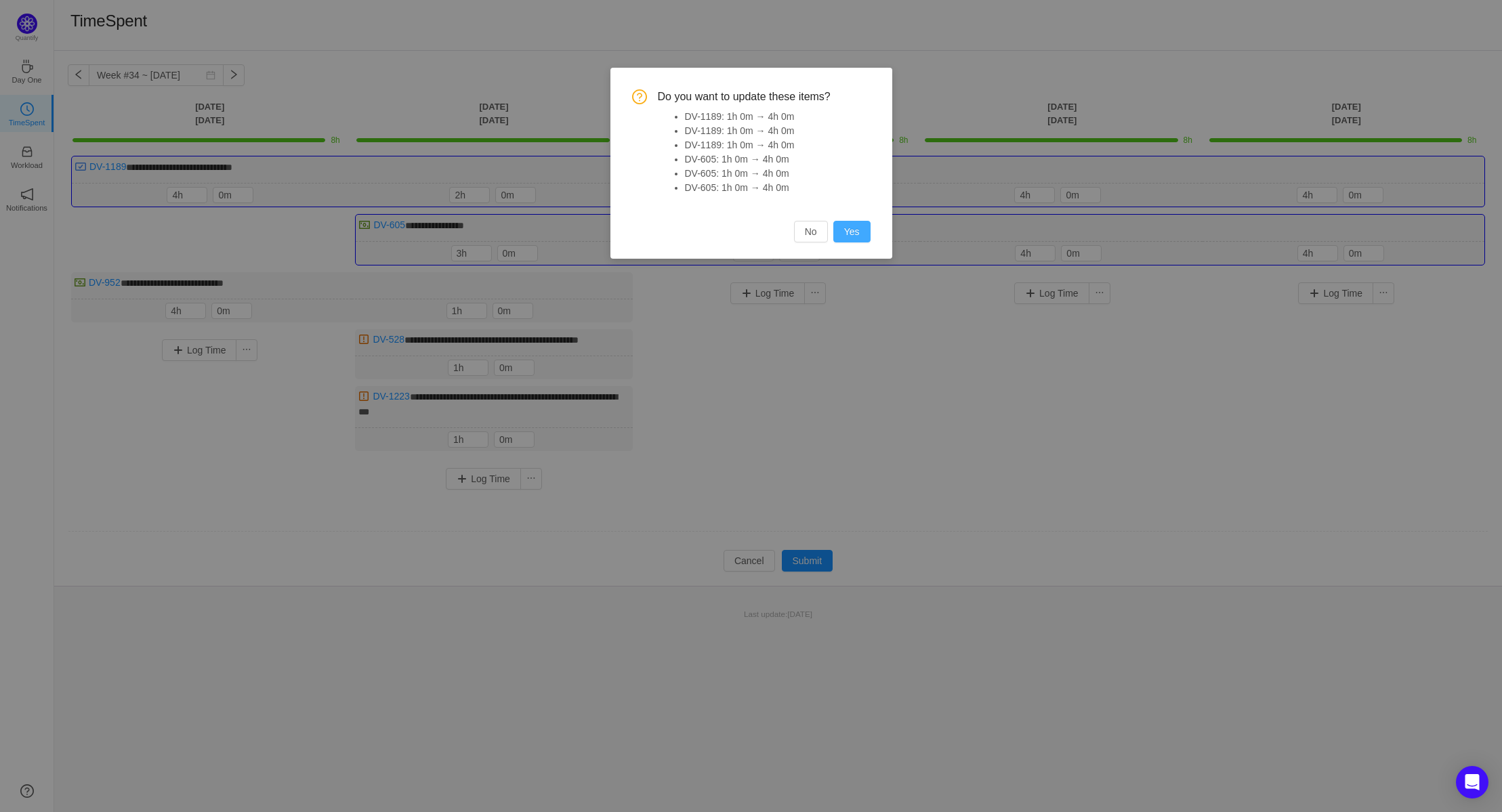
click at [860, 229] on button "Yes" at bounding box center [852, 231] width 37 height 22
